Goal: Transaction & Acquisition: Purchase product/service

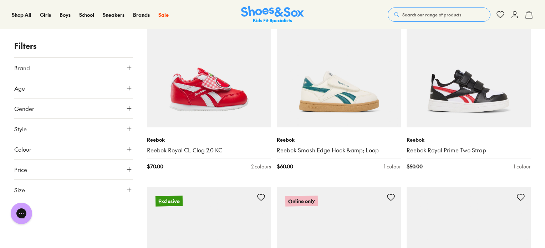
scroll to position [1353, 0]
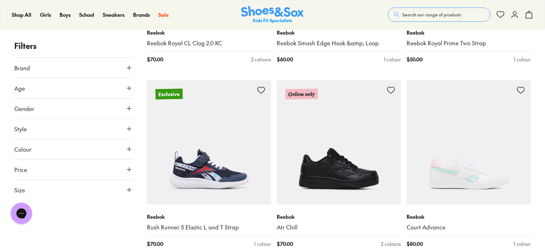
click at [43, 150] on button "Colour" at bounding box center [73, 149] width 118 height 20
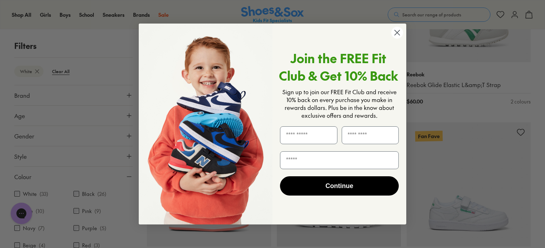
scroll to position [356, 0]
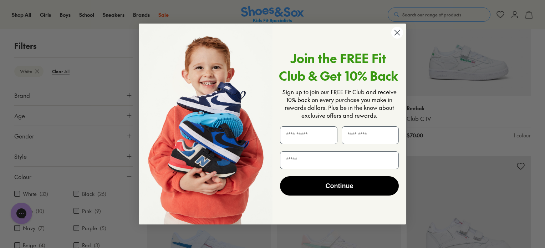
click at [398, 31] on icon "Close dialog" at bounding box center [397, 32] width 5 height 5
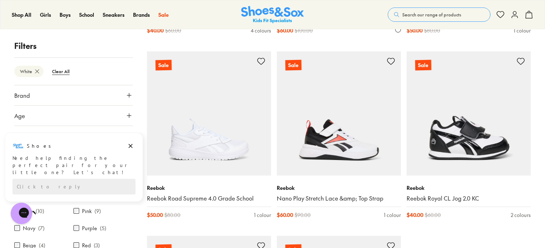
scroll to position [1782, 0]
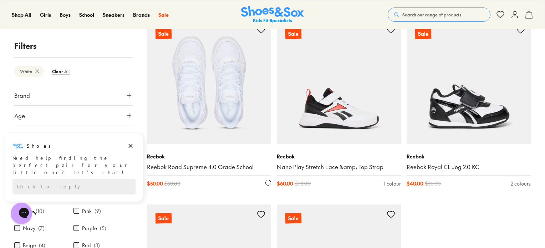
drag, startPoint x: 214, startPoint y: 118, endPoint x: 243, endPoint y: 112, distance: 30.1
click at [214, 118] on img at bounding box center [209, 82] width 124 height 124
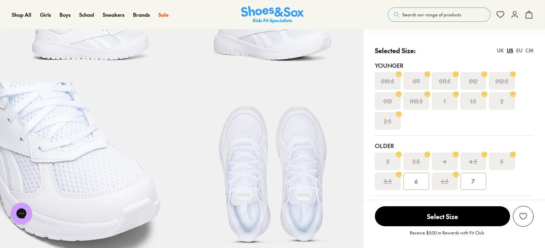
select select "*"
